Goal: Contribute content

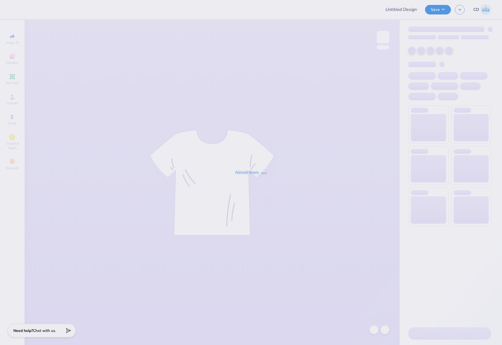
type input "AGD Bear Hoodies"
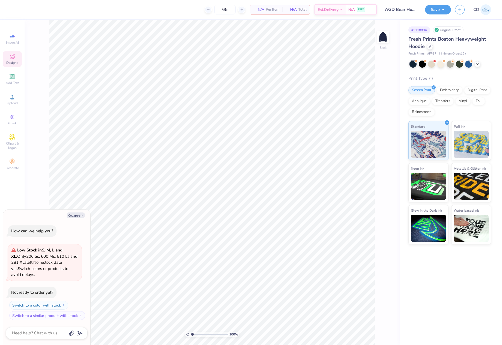
click at [8, 56] on div "Designs" at bounding box center [12, 59] width 19 height 16
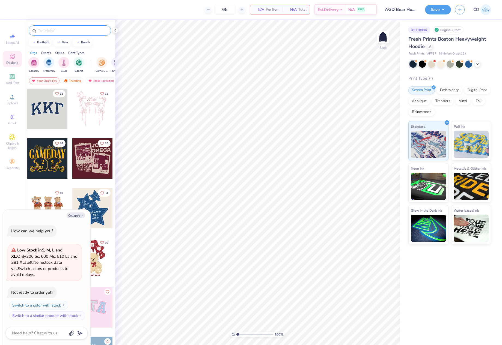
click at [79, 34] on div at bounding box center [70, 30] width 82 height 10
type textarea "x"
click at [65, 33] on input "text" at bounding box center [73, 30] width 70 height 5
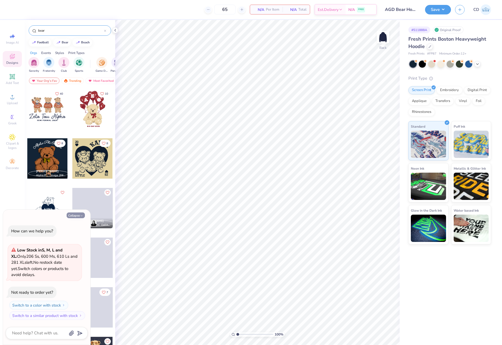
type input "bear"
click at [79, 215] on button "Collapse" at bounding box center [76, 216] width 18 height 6
type textarea "x"
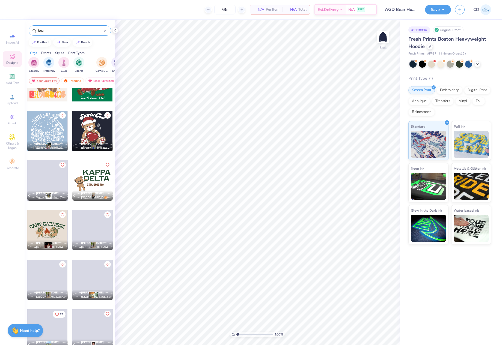
scroll to position [2772, 0]
